Goal: Use online tool/utility: Utilize a website feature to perform a specific function

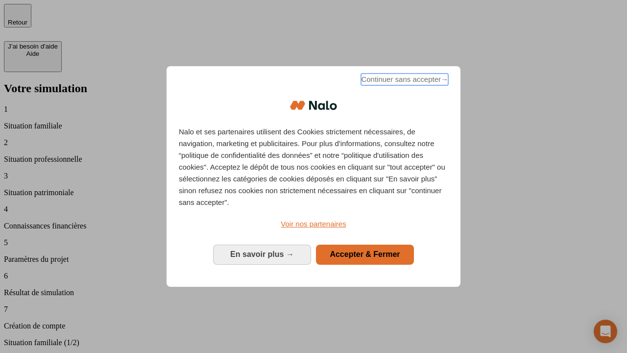
click at [404, 81] on span "Continuer sans accepter →" at bounding box center [404, 80] width 87 height 12
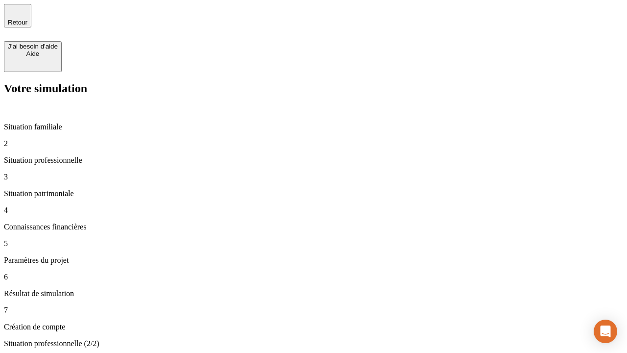
type input "70 000"
type input "1 000"
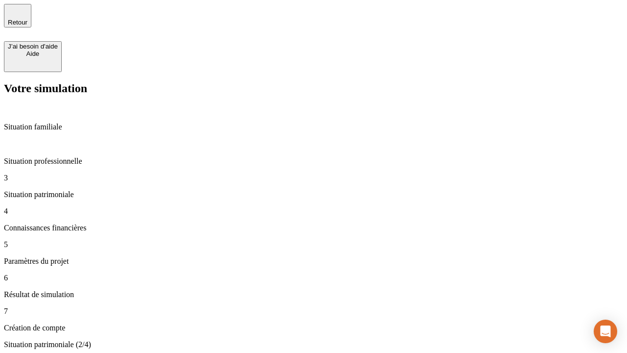
type input "800"
type input "6"
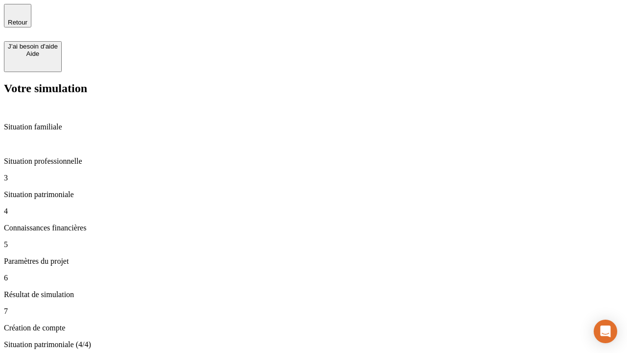
type input "400"
type input "3"
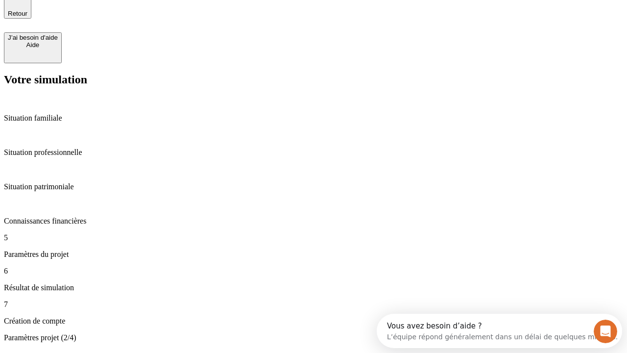
type input "35"
type input "500"
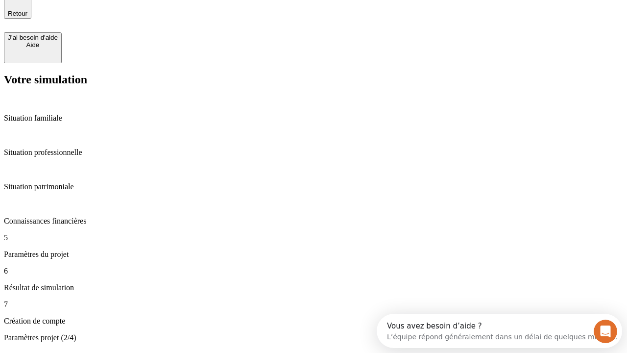
type input "640"
